Goal: Entertainment & Leisure: Consume media (video, audio)

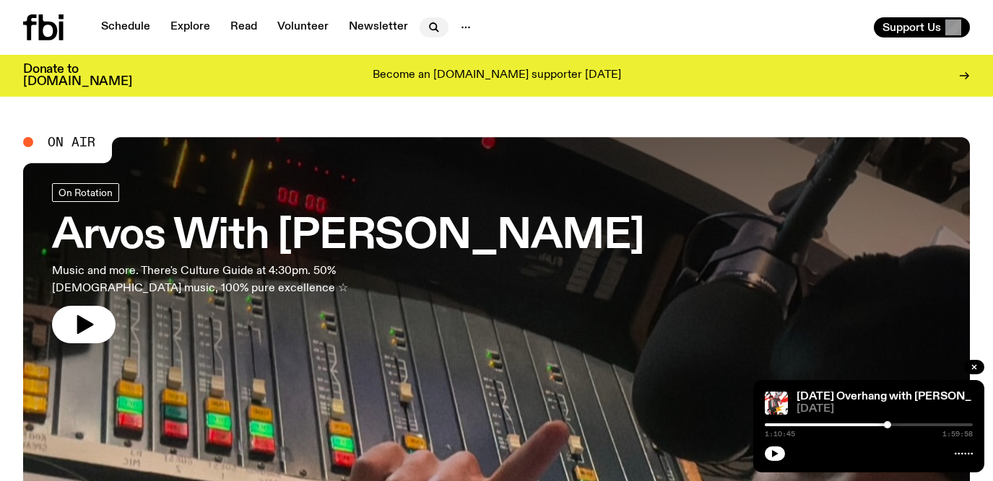
click at [425, 19] on icon "button" at bounding box center [433, 27] width 17 height 17
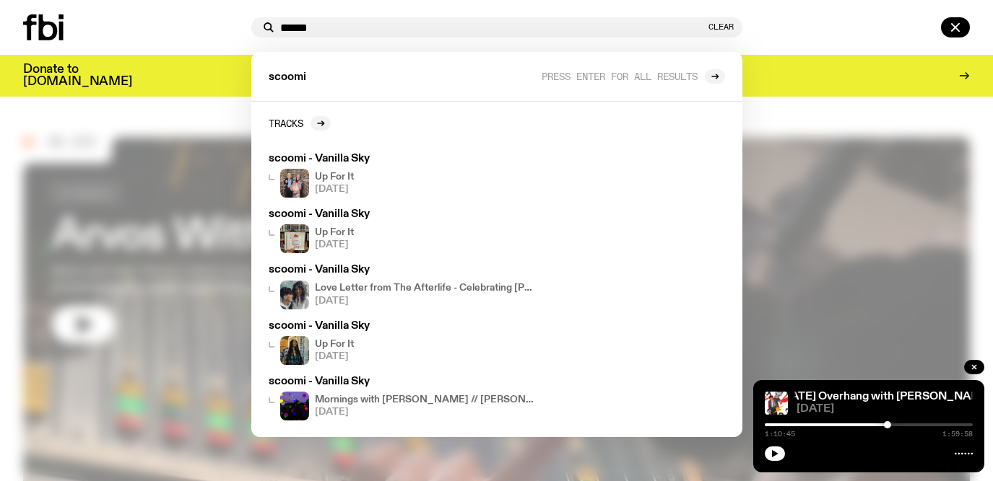
drag, startPoint x: 384, startPoint y: 27, endPoint x: 197, endPoint y: 21, distance: 187.1
click at [197, 21] on div "****** Clear scoomi Press enter for all results Tracks scoomi - Vanilla Sky Up …" at bounding box center [496, 27] width 993 height 55
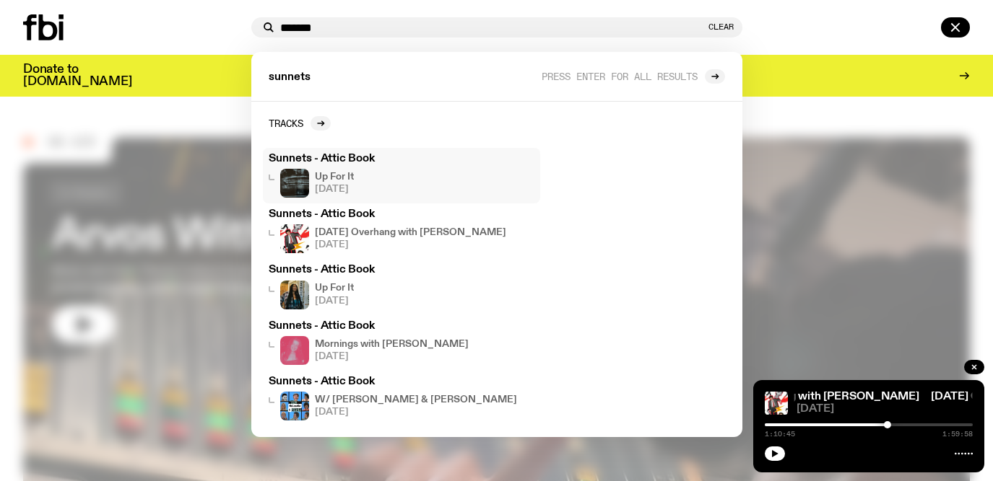
type input "*******"
click at [333, 181] on h4 "Up For It" at bounding box center [334, 177] width 39 height 9
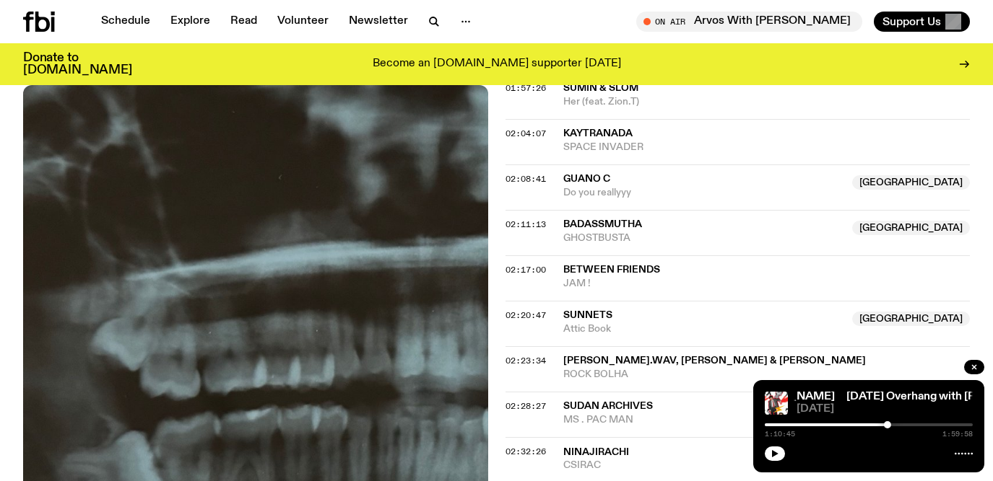
scroll to position [1702, 0]
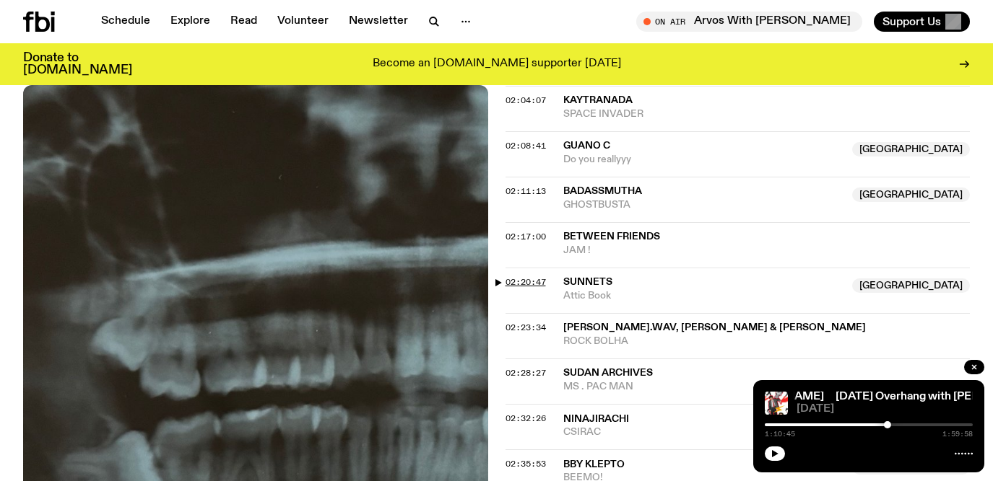
click at [528, 280] on span "02:20:47" at bounding box center [525, 282] width 40 height 12
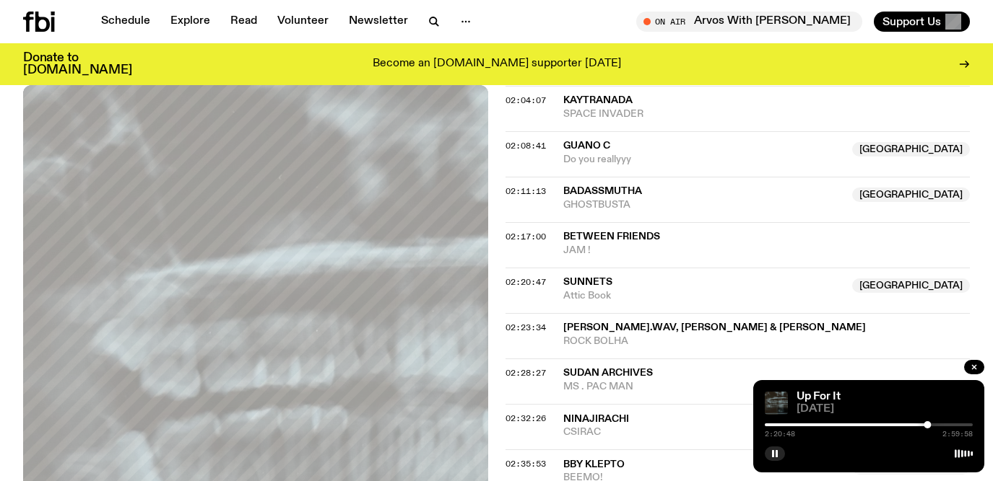
click at [928, 427] on div at bounding box center [926, 425] width 7 height 7
click at [928, 424] on div at bounding box center [928, 425] width 7 height 7
click at [926, 424] on div at bounding box center [926, 425] width 7 height 7
click at [931, 425] on div at bounding box center [868, 425] width 208 height 3
click at [929, 423] on div at bounding box center [931, 425] width 7 height 7
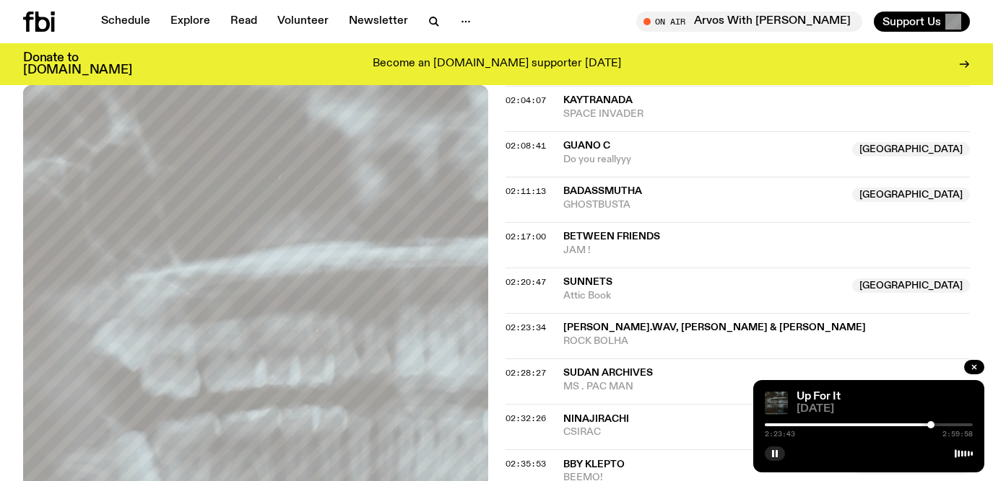
click at [930, 423] on div at bounding box center [930, 425] width 7 height 7
click at [929, 424] on div at bounding box center [930, 425] width 7 height 7
click at [931, 424] on div at bounding box center [928, 425] width 7 height 7
click at [933, 424] on div at bounding box center [932, 425] width 7 height 7
click at [933, 423] on div at bounding box center [932, 425] width 7 height 7
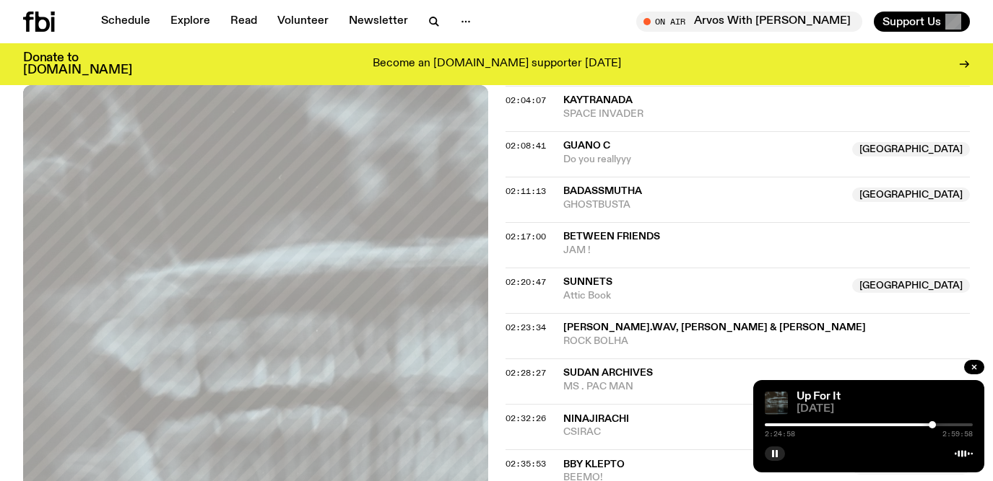
click at [932, 424] on div at bounding box center [931, 425] width 7 height 7
